Goal: Navigation & Orientation: Find specific page/section

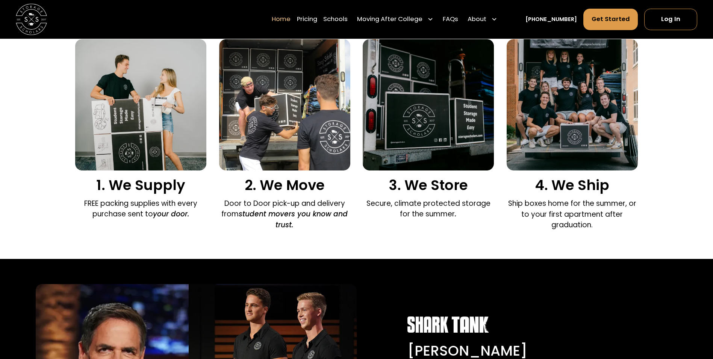
scroll to position [526, 0]
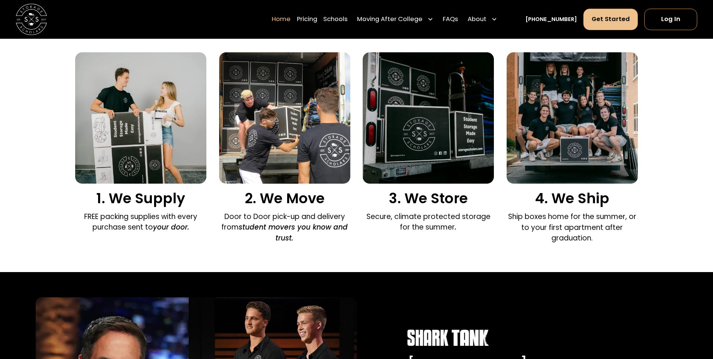
click at [607, 27] on link "Get Started" at bounding box center [610, 19] width 55 height 21
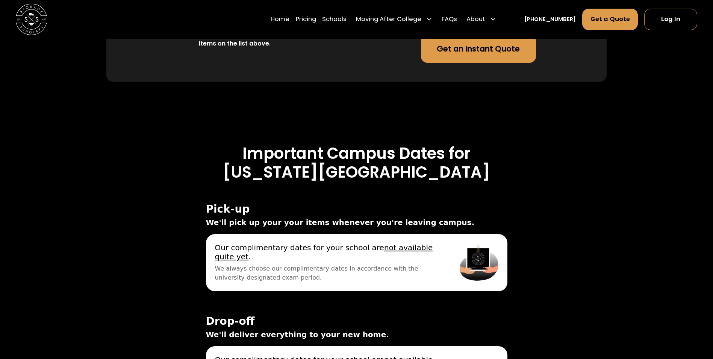
scroll to position [2406, 0]
